Goal: Information Seeking & Learning: Learn about a topic

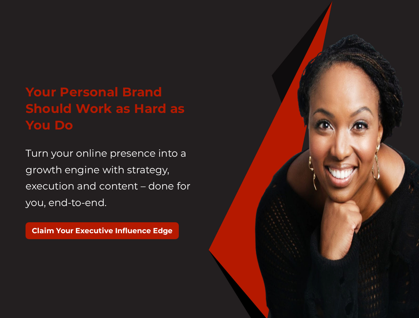
click at [209, 159] on div "Your Personal Brand Should Work as Hard as You Do Turn your online presence int…" at bounding box center [115, 165] width 189 height 179
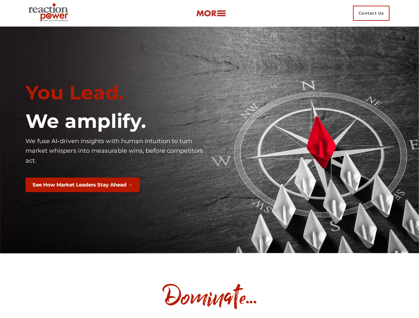
click at [209, 159] on div "You Lead. We amplify. We fuse AI-driven insights with human intuition to turn m…" at bounding box center [115, 140] width 189 height 128
